Goal: Obtain resource: Obtain resource

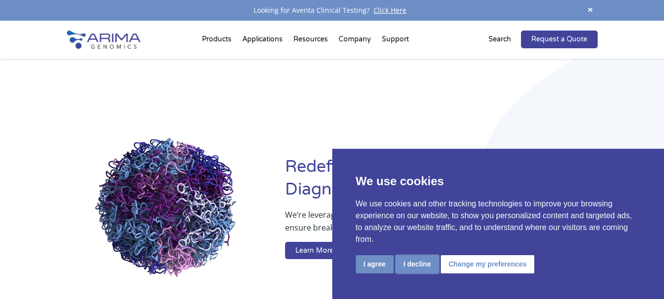
click at [404, 262] on button "I decline" at bounding box center [417, 264] width 43 height 18
